Goal: Find specific page/section: Find specific page/section

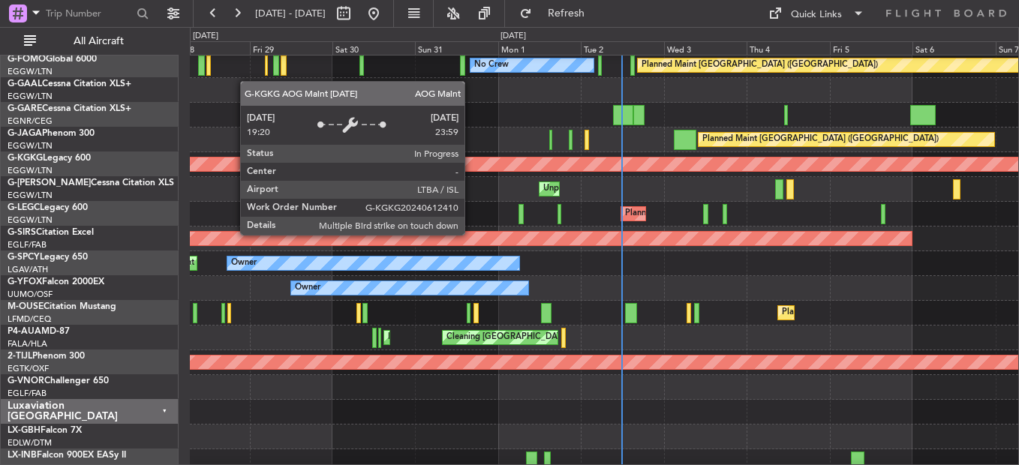
scroll to position [374, 0]
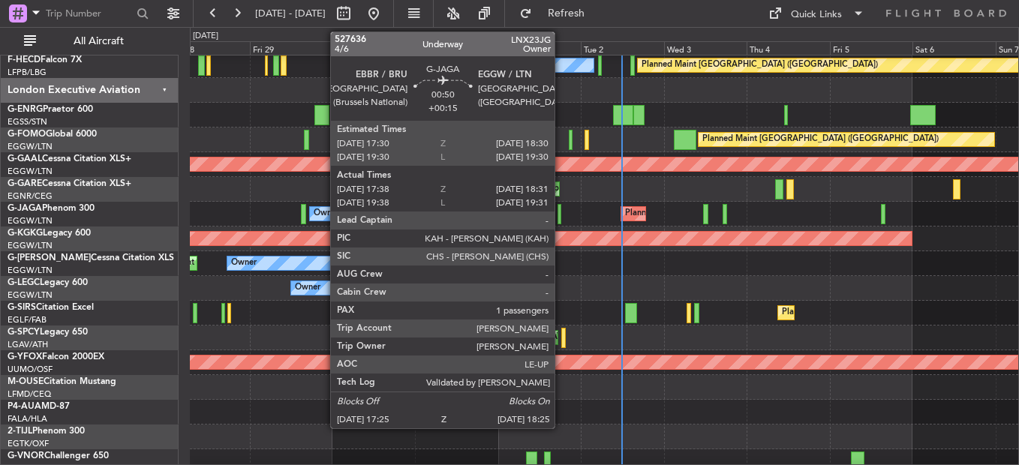
click at [561, 223] on div at bounding box center [560, 214] width 4 height 20
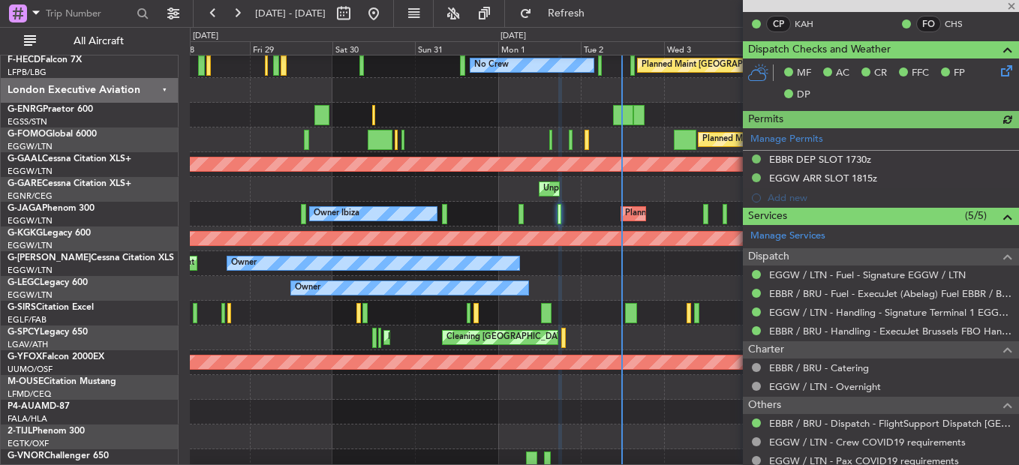
scroll to position [219, 0]
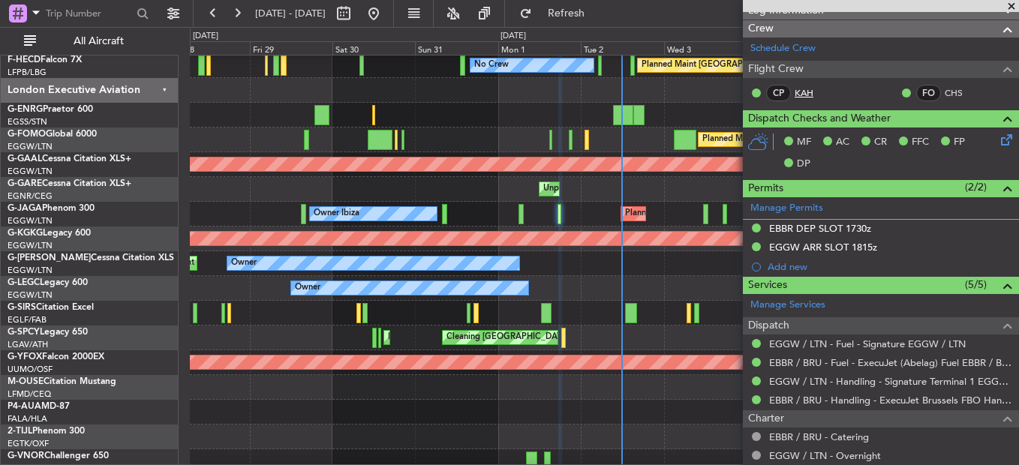
click at [810, 95] on link "KAH" at bounding box center [812, 93] width 34 height 14
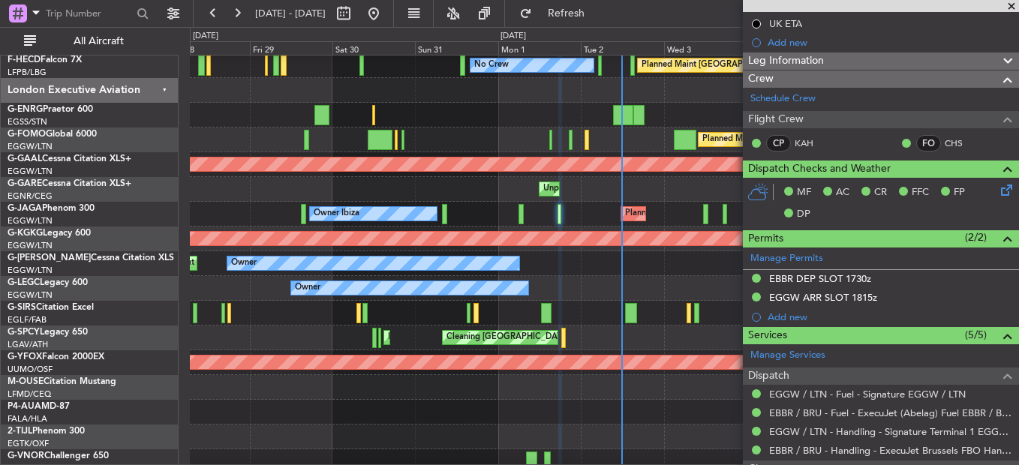
scroll to position [144, 0]
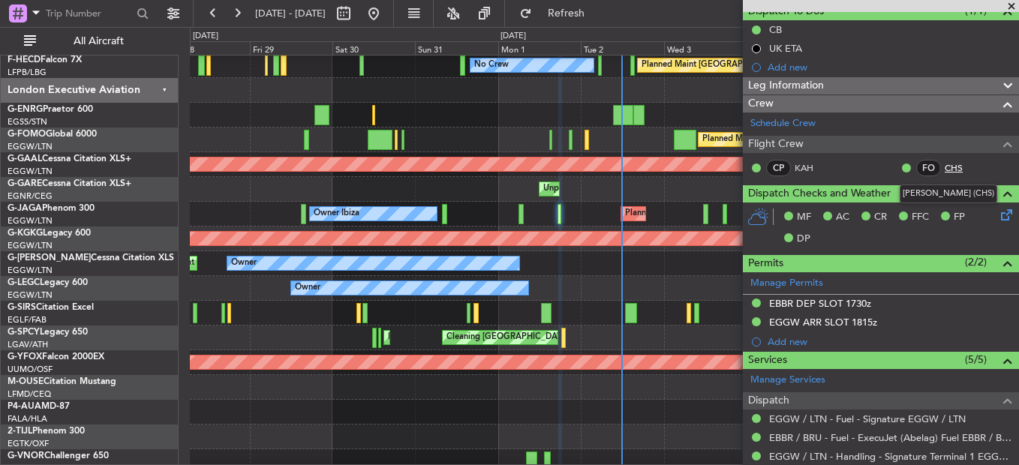
click at [945, 167] on link "CHS" at bounding box center [962, 168] width 34 height 14
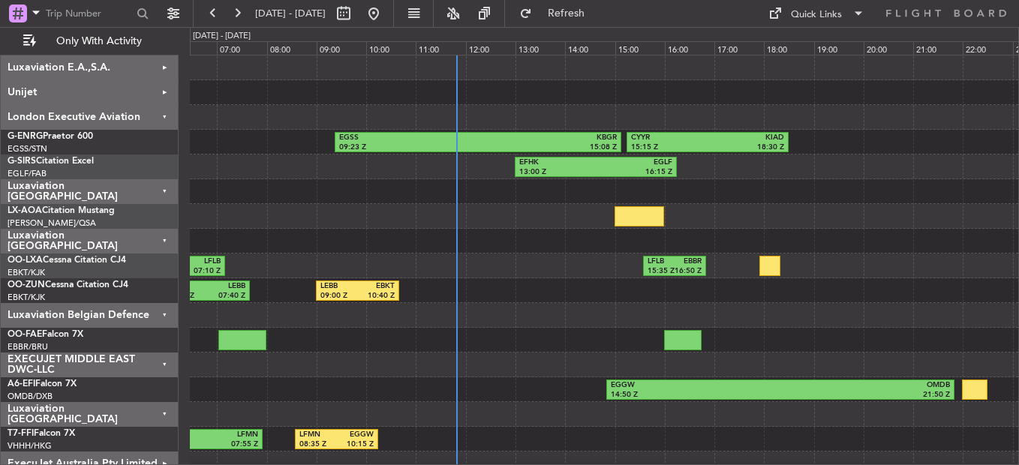
click at [127, 407] on div "Luxaviation [GEOGRAPHIC_DATA]" at bounding box center [90, 414] width 178 height 25
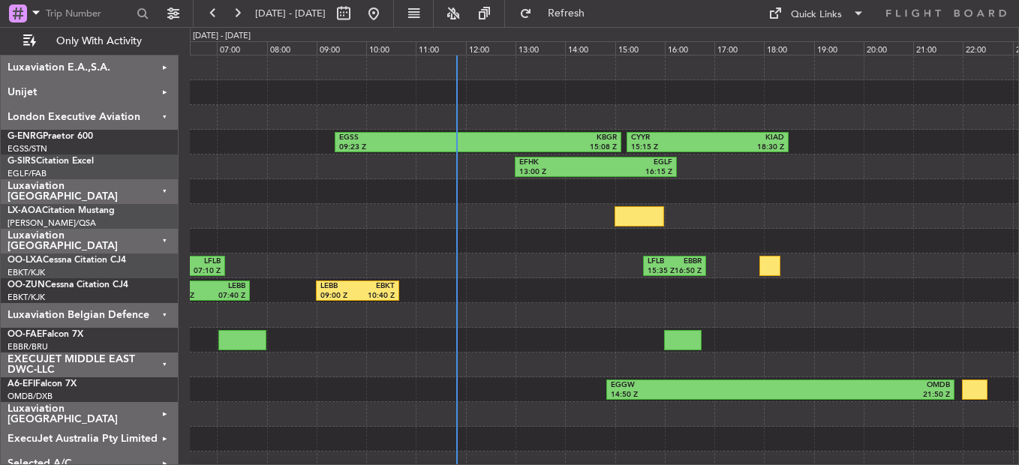
click at [483, 332] on div at bounding box center [604, 340] width 829 height 25
